Goal: Task Accomplishment & Management: Use online tool/utility

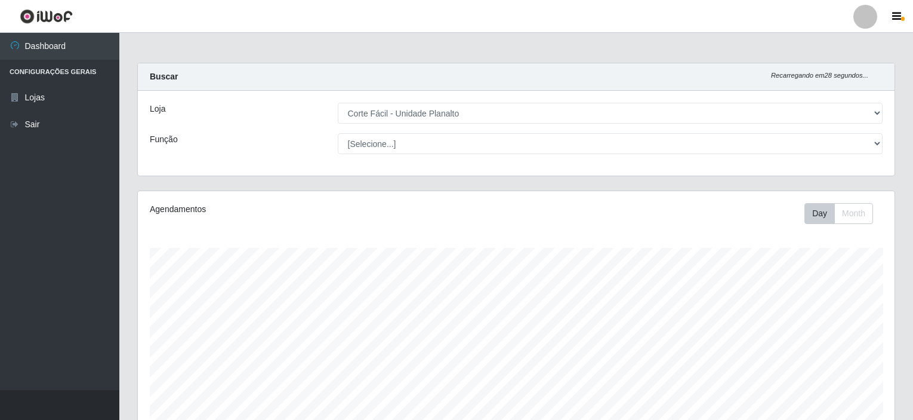
select select "202"
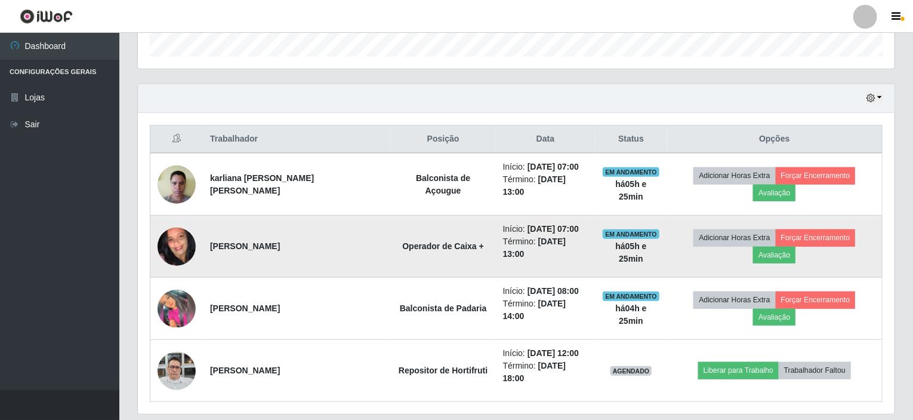
scroll to position [248, 757]
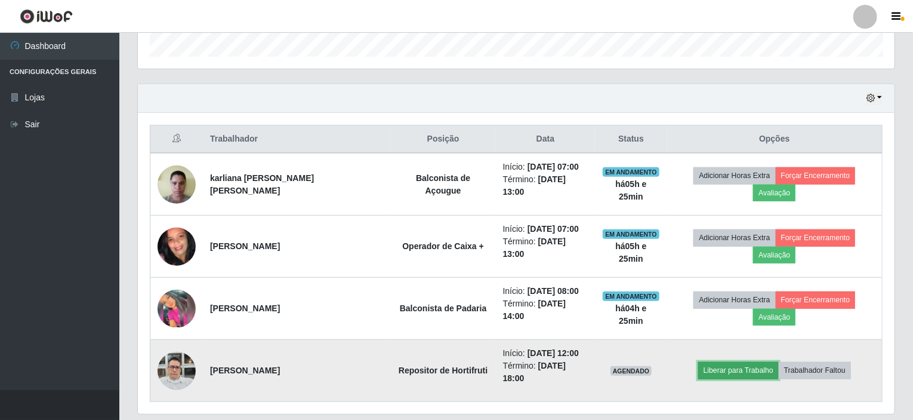
click at [747, 362] on button "Liberar para Trabalho" at bounding box center [738, 370] width 81 height 17
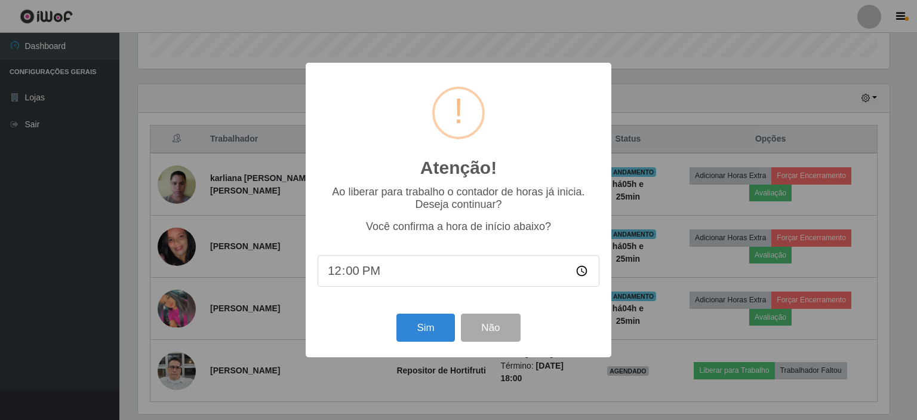
click at [350, 273] on input "12:00" at bounding box center [459, 271] width 282 height 32
type input "12:25"
click at [403, 280] on input "12:25" at bounding box center [459, 271] width 282 height 32
click at [329, 273] on input "12:25" at bounding box center [459, 271] width 282 height 32
click at [352, 274] on input "12:25" at bounding box center [459, 271] width 282 height 32
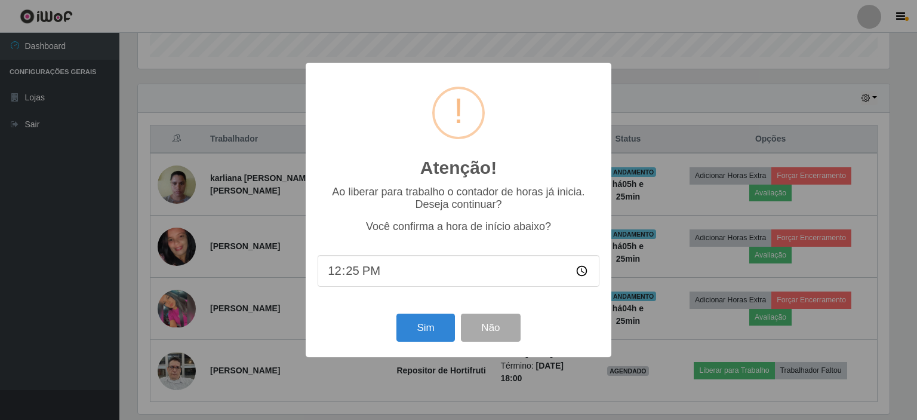
click at [384, 274] on input "12:25" at bounding box center [459, 271] width 282 height 32
click at [433, 329] on button "Sim" at bounding box center [425, 327] width 58 height 28
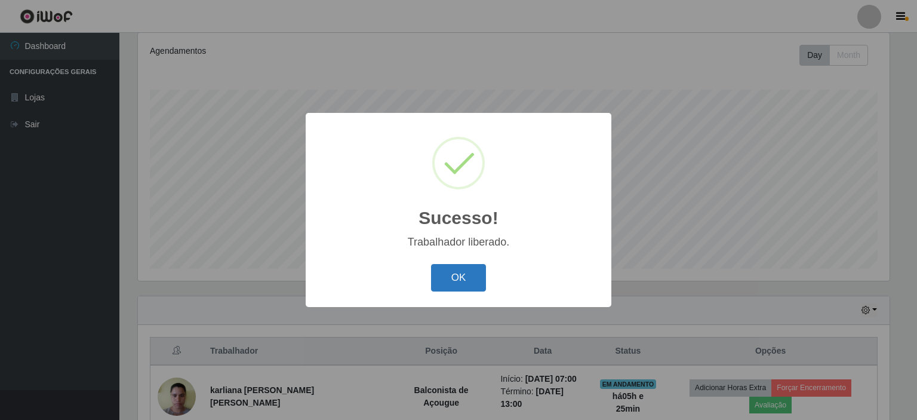
click at [463, 286] on button "OK" at bounding box center [459, 278] width 56 height 28
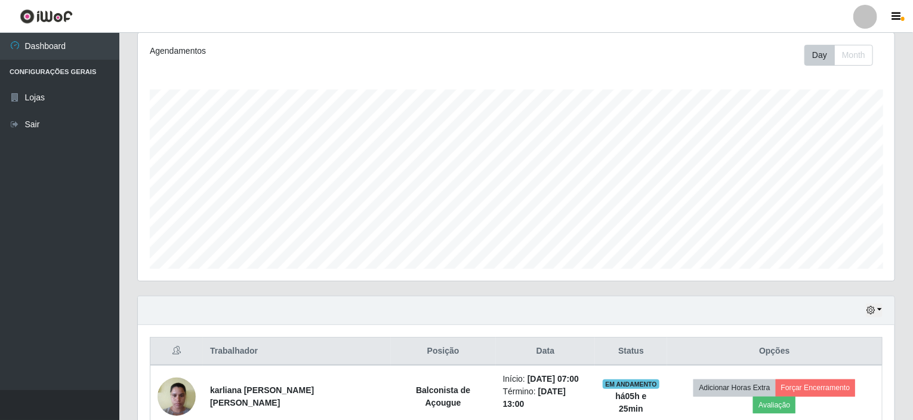
scroll to position [370, 0]
